Goal: Navigation & Orientation: Find specific page/section

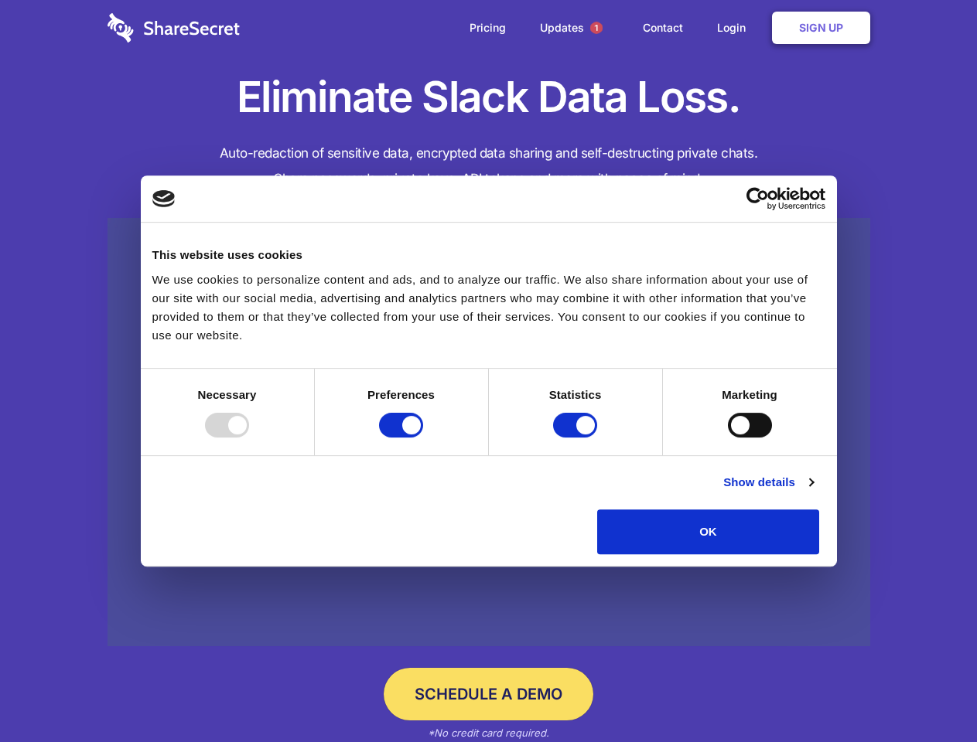
click at [249, 438] on div at bounding box center [227, 425] width 44 height 25
click at [423, 438] on input "Preferences" at bounding box center [401, 425] width 44 height 25
checkbox input "false"
click at [577, 438] on input "Statistics" at bounding box center [575, 425] width 44 height 25
checkbox input "false"
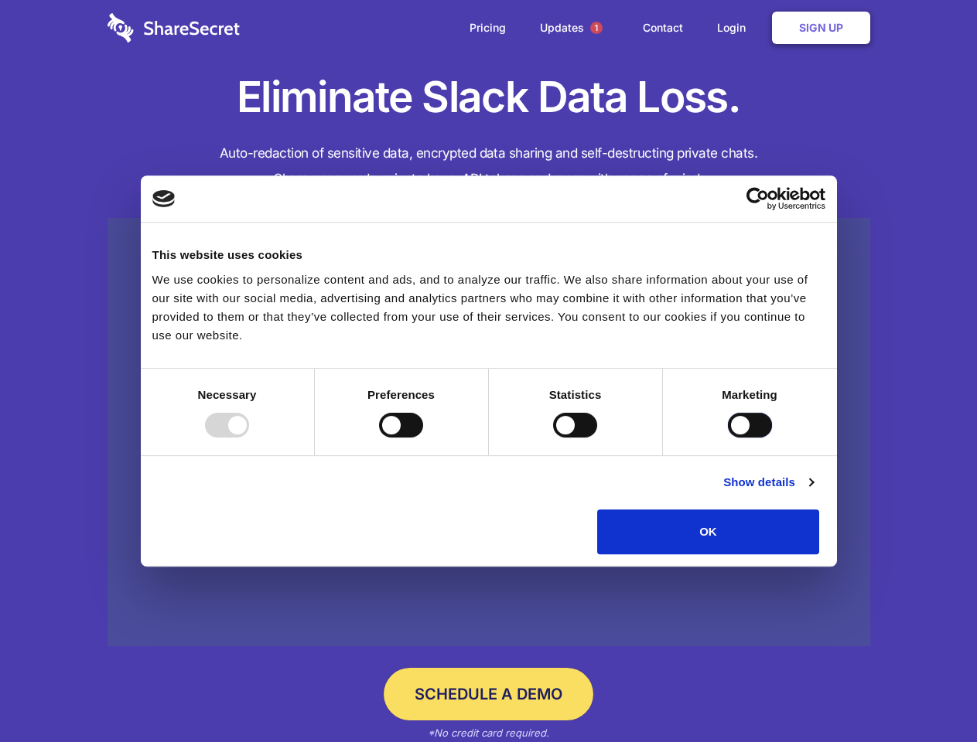
click at [728, 438] on input "Marketing" at bounding box center [750, 425] width 44 height 25
checkbox input "true"
click at [813, 492] on link "Show details" at bounding box center [768, 482] width 90 height 19
click at [0, 0] on li "Necessary 7 Necessary cookies help make a website usable by enabling basic func…" at bounding box center [0, 0] width 0 height 0
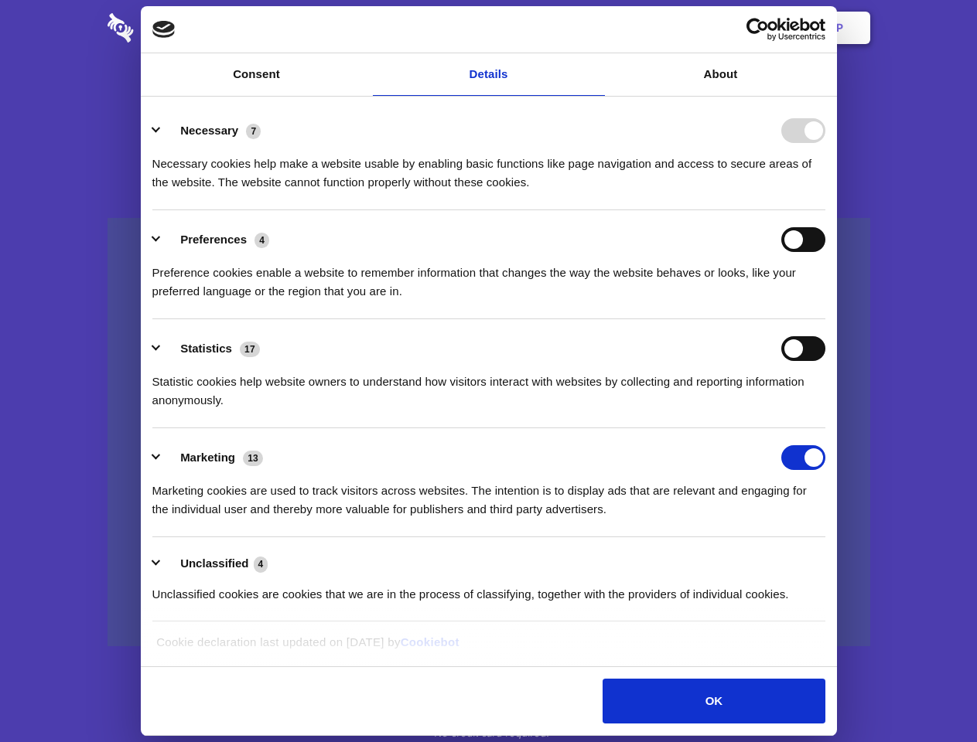
click at [596, 28] on span "1" at bounding box center [596, 28] width 12 height 12
